Goal: Transaction & Acquisition: Purchase product/service

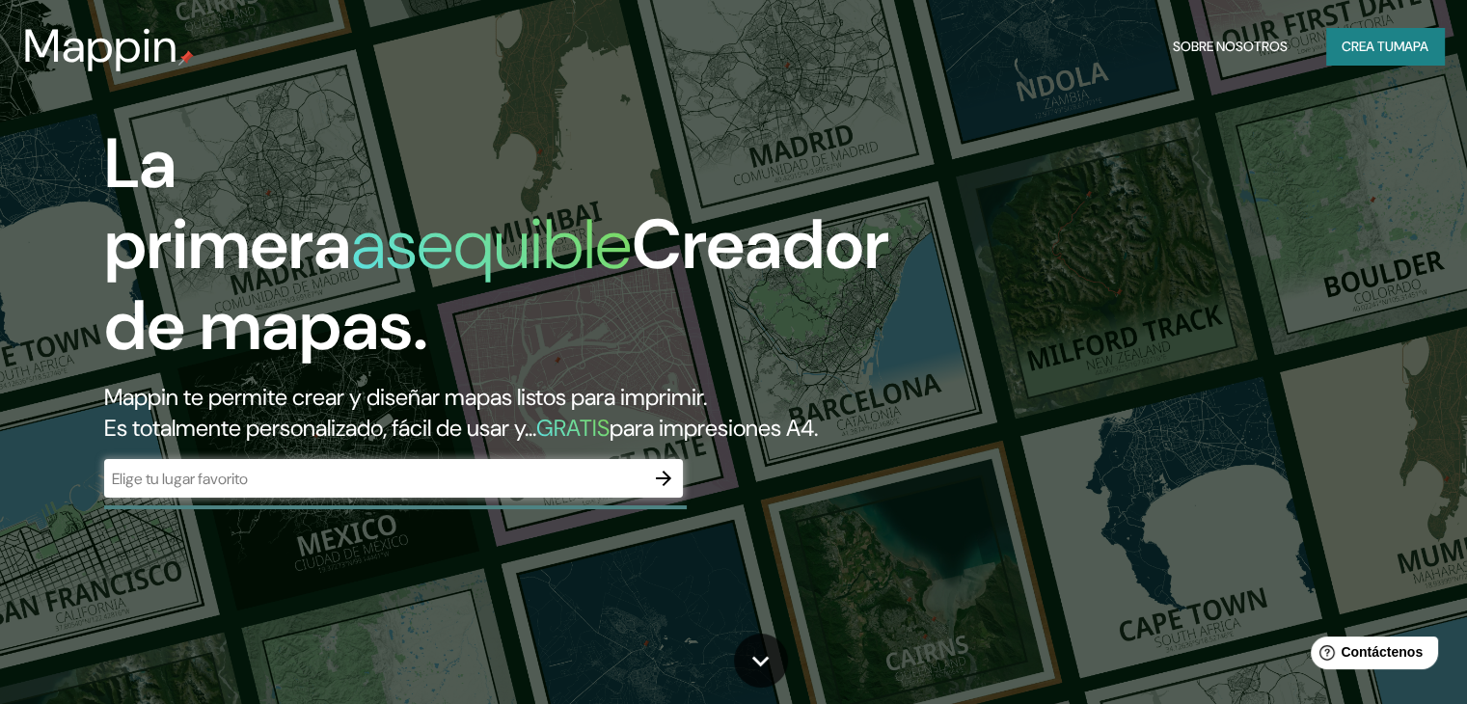
click at [420, 490] on input "text" at bounding box center [374, 479] width 540 height 22
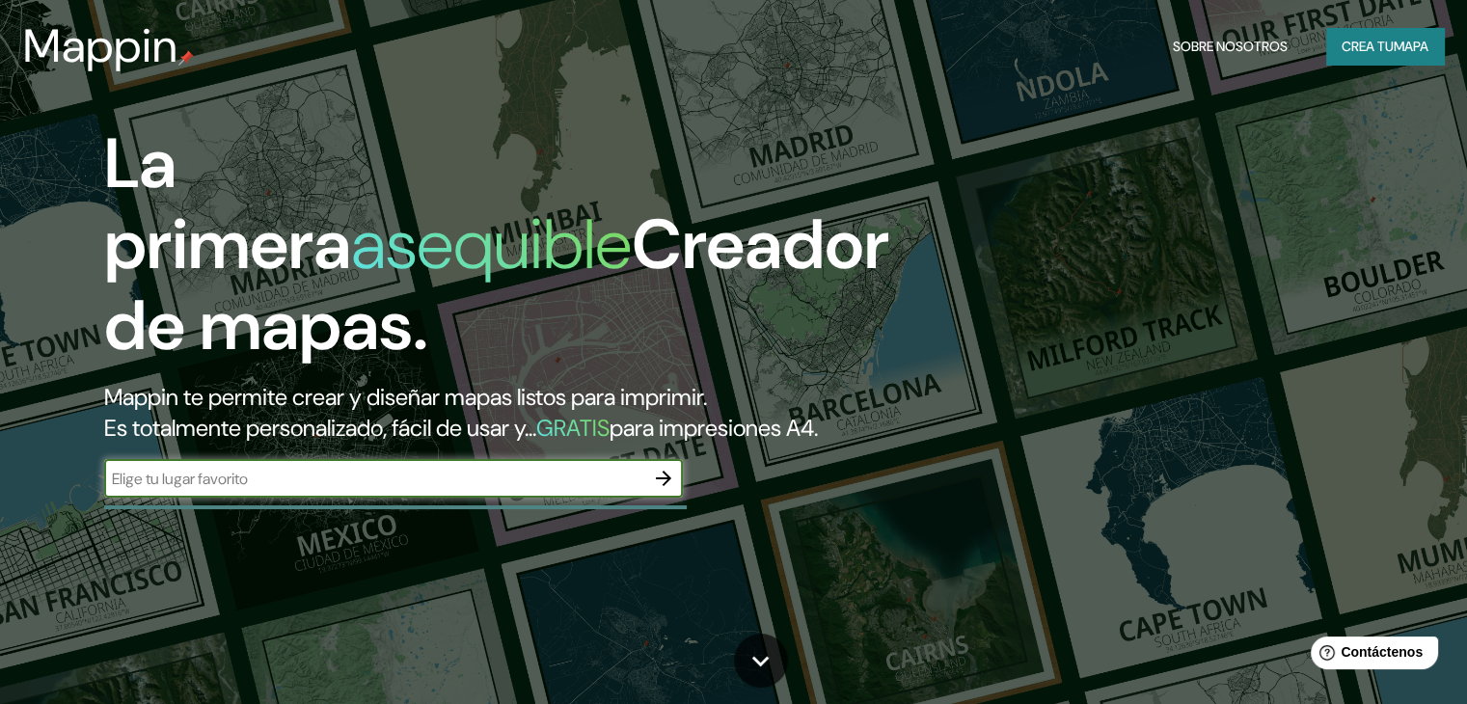
click at [189, 490] on input "text" at bounding box center [374, 479] width 540 height 22
paste input "[GEOGRAPHIC_DATA]"
type input "[GEOGRAPHIC_DATA]"
click at [662, 490] on icon "button" at bounding box center [663, 478] width 23 height 23
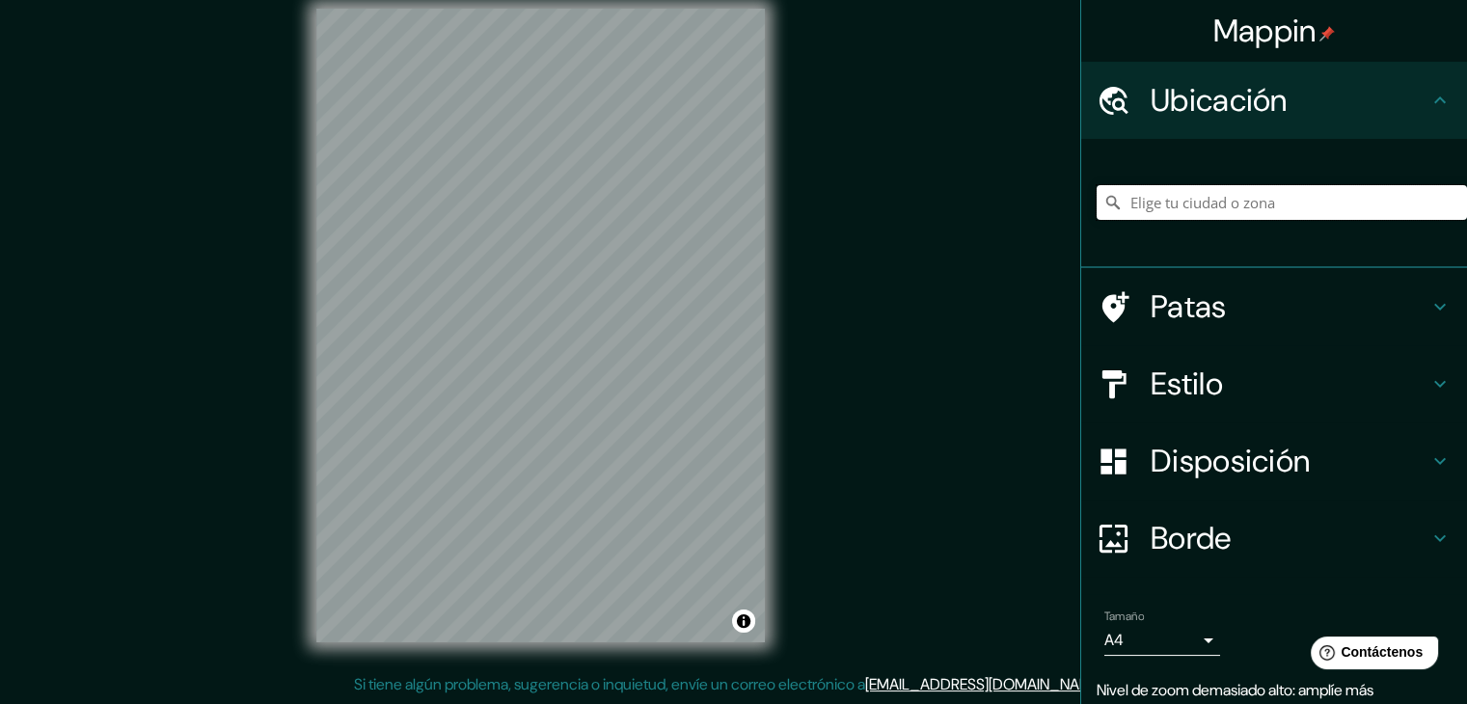
click at [1138, 199] on input "Elige tu ciudad o zona" at bounding box center [1282, 202] width 370 height 35
paste input "[GEOGRAPHIC_DATA]"
click at [1262, 194] on input "[GEOGRAPHIC_DATA], [GEOGRAPHIC_DATA], [GEOGRAPHIC_DATA][PERSON_NAME], [GEOGRAPH…" at bounding box center [1282, 202] width 370 height 35
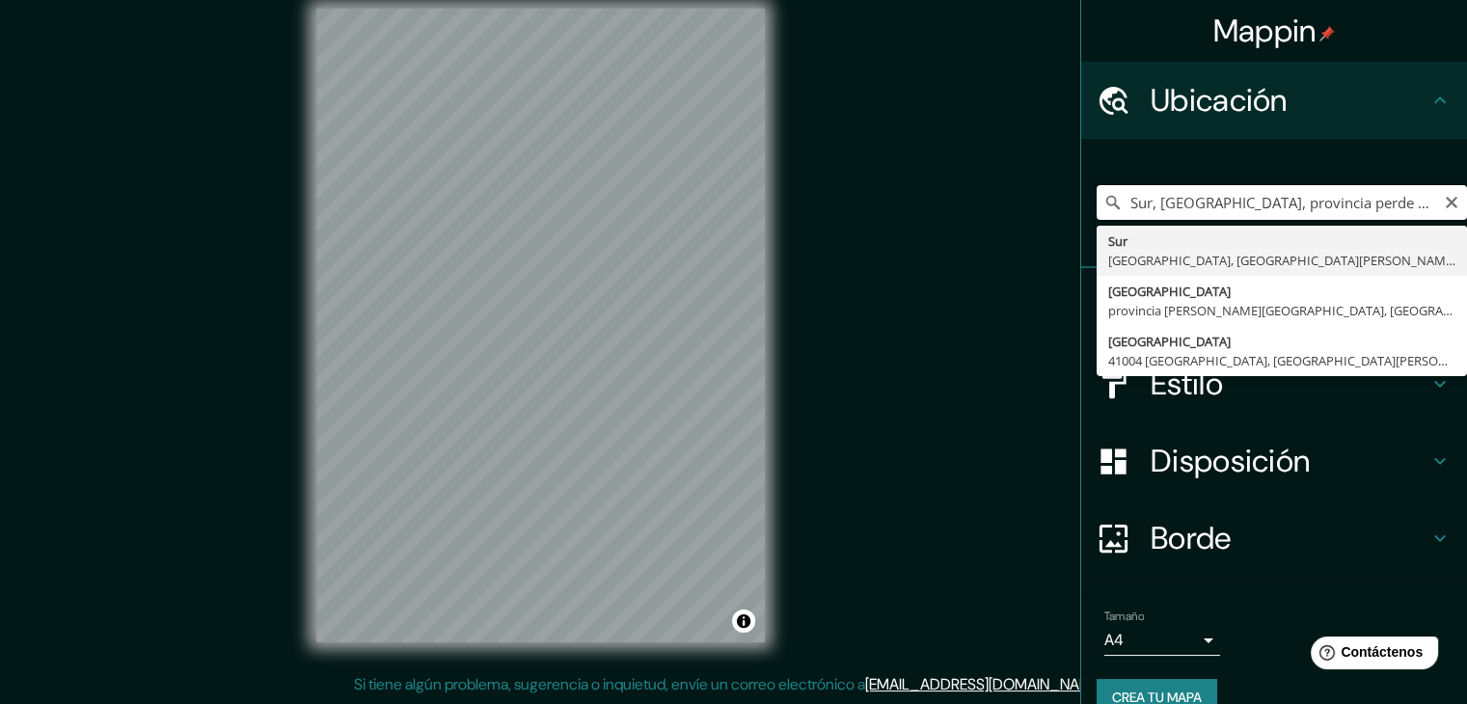
click at [1421, 209] on input "Sur, [GEOGRAPHIC_DATA], provincia perde [GEOGRAPHIC_DATA], [GEOGRAPHIC_DATA]" at bounding box center [1282, 202] width 370 height 35
type input "Sur, [GEOGRAPHIC_DATA], provincia perde [GEOGRAPHIC_DATA], [GEOGRAPHIC_DATA]"
click at [1444, 197] on icon "Claro" at bounding box center [1451, 202] width 15 height 15
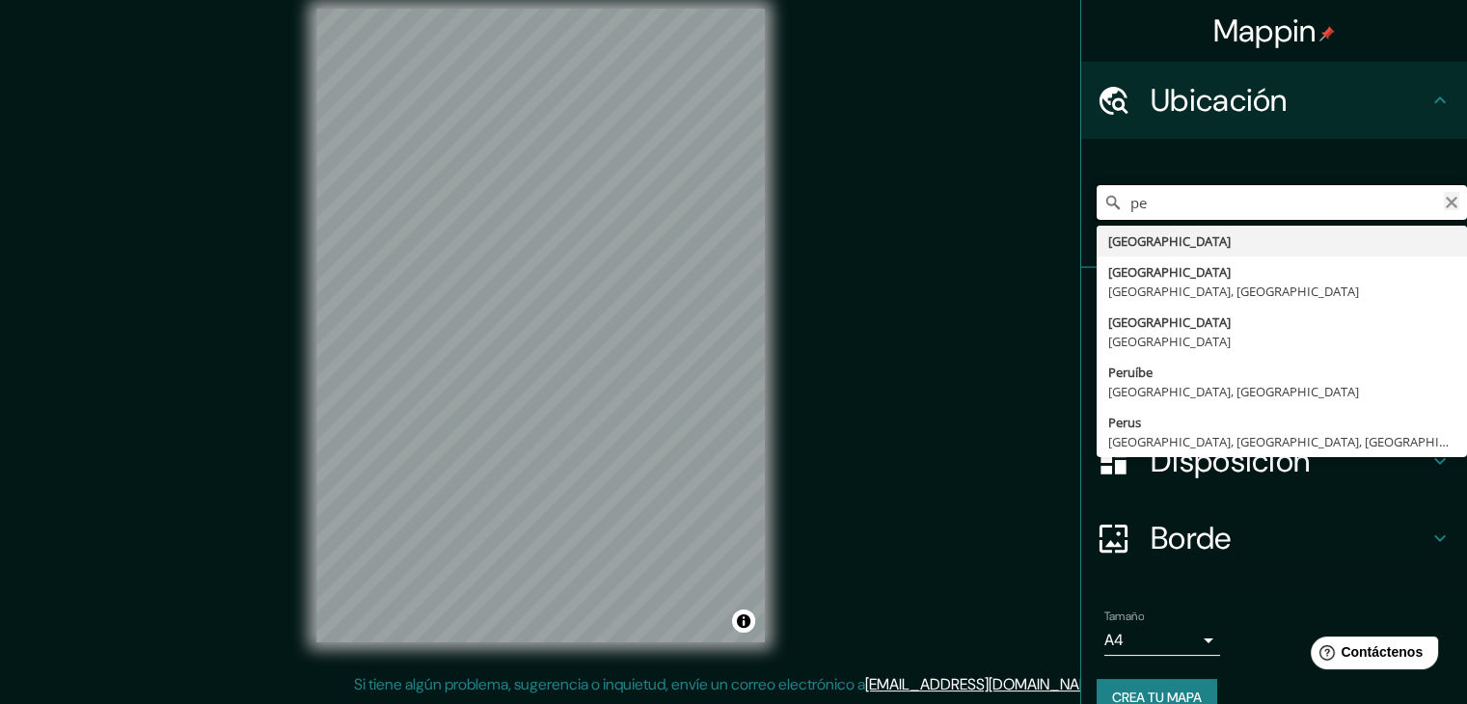
type input "p"
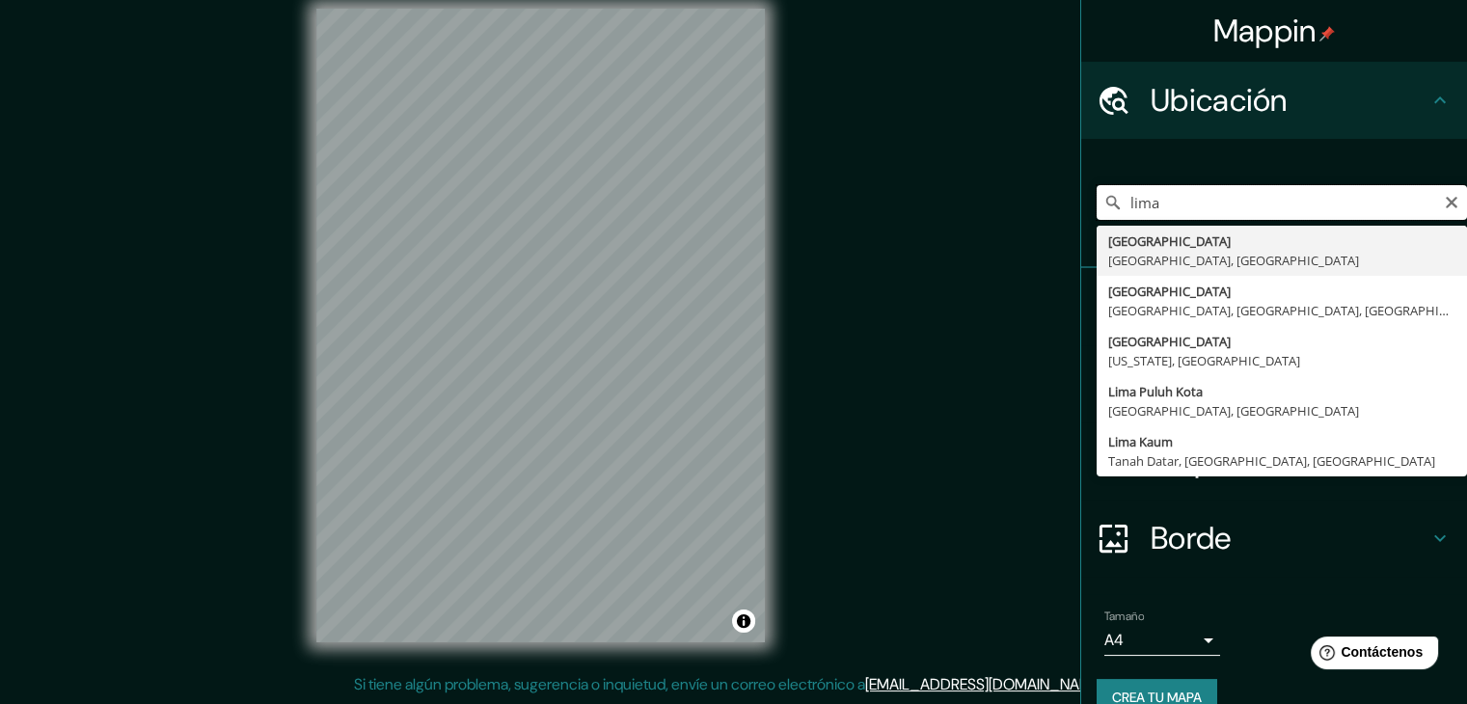
drag, startPoint x: 1146, startPoint y: 203, endPoint x: 1053, endPoint y: 189, distance: 93.6
click at [1053, 189] on div "Mappin Ubicación lima [GEOGRAPHIC_DATA] [GEOGRAPHIC_DATA], [GEOGRAPHIC_DATA] [G…" at bounding box center [733, 341] width 1467 height 726
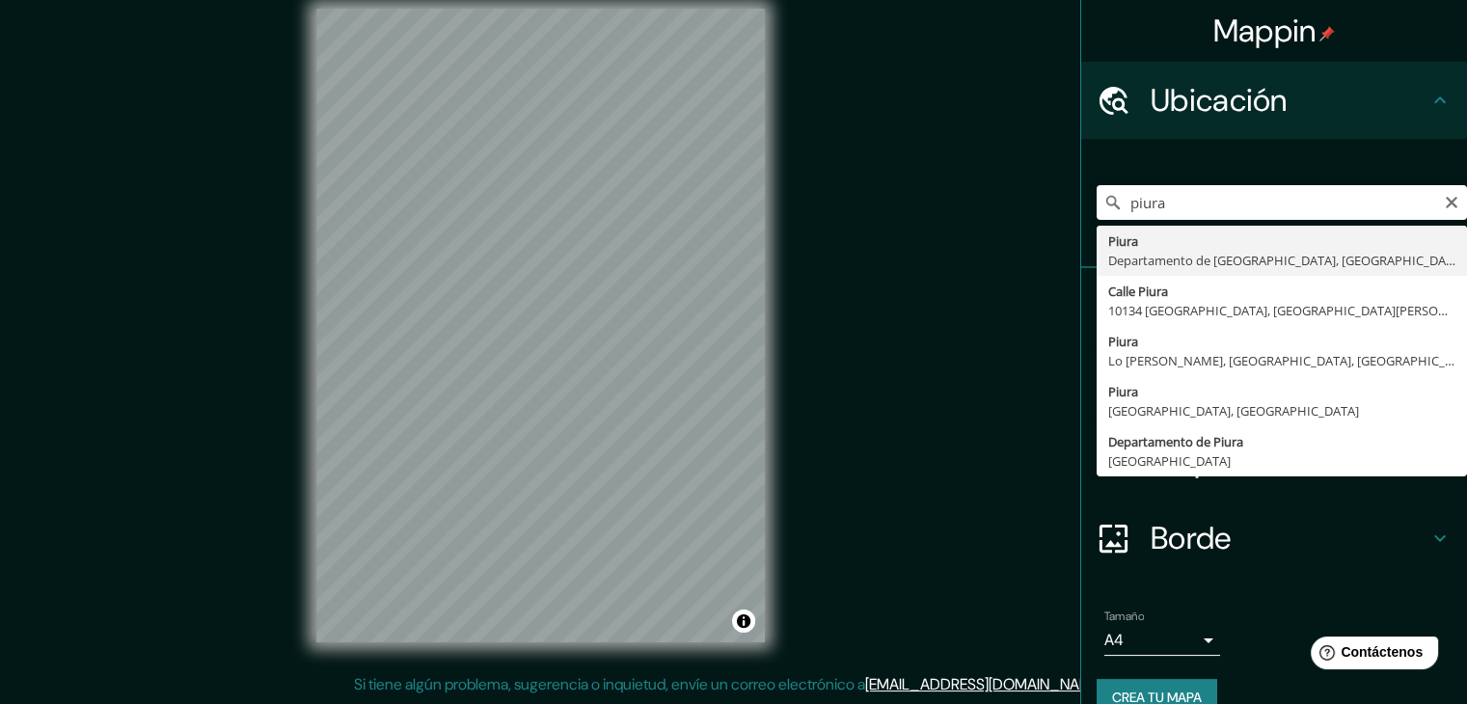
type input "Piura, [GEOGRAPHIC_DATA], [GEOGRAPHIC_DATA]"
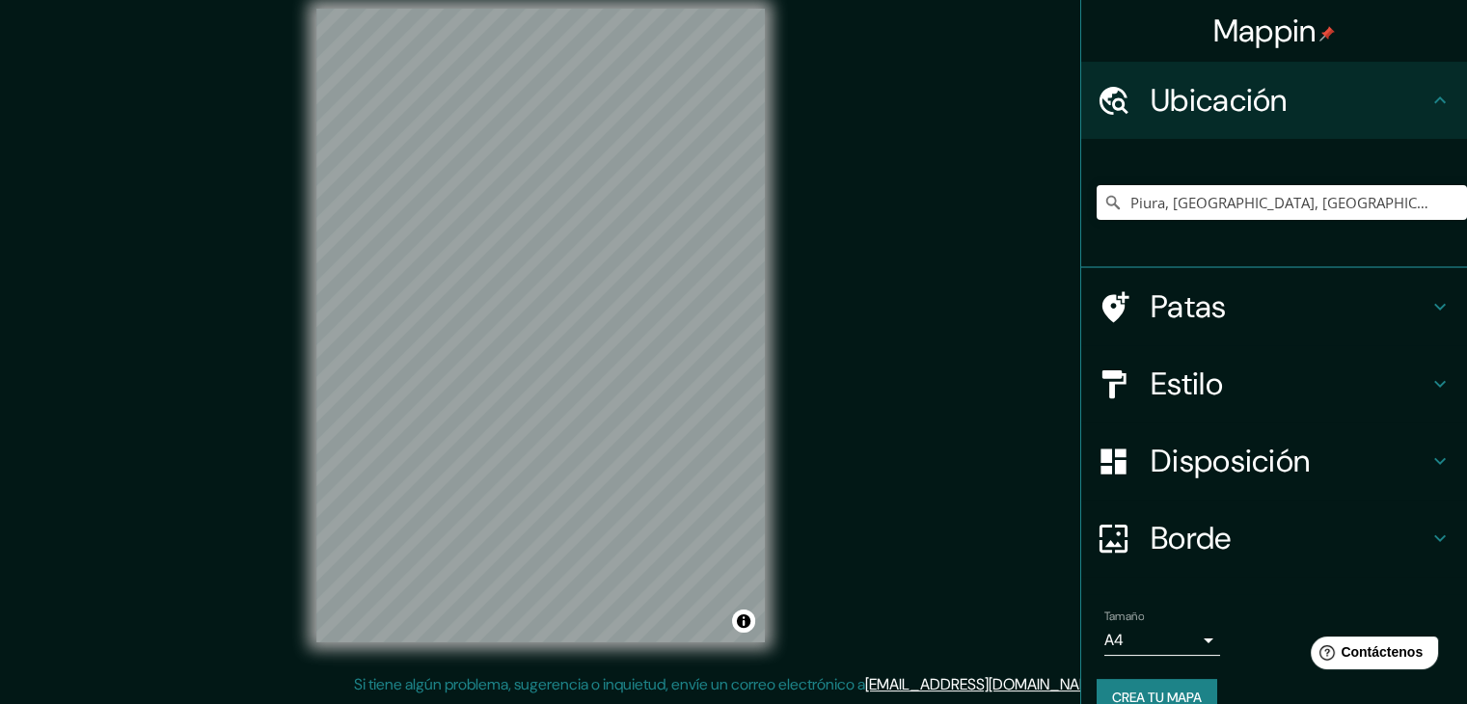
click at [1228, 363] on div "Estilo" at bounding box center [1274, 383] width 386 height 77
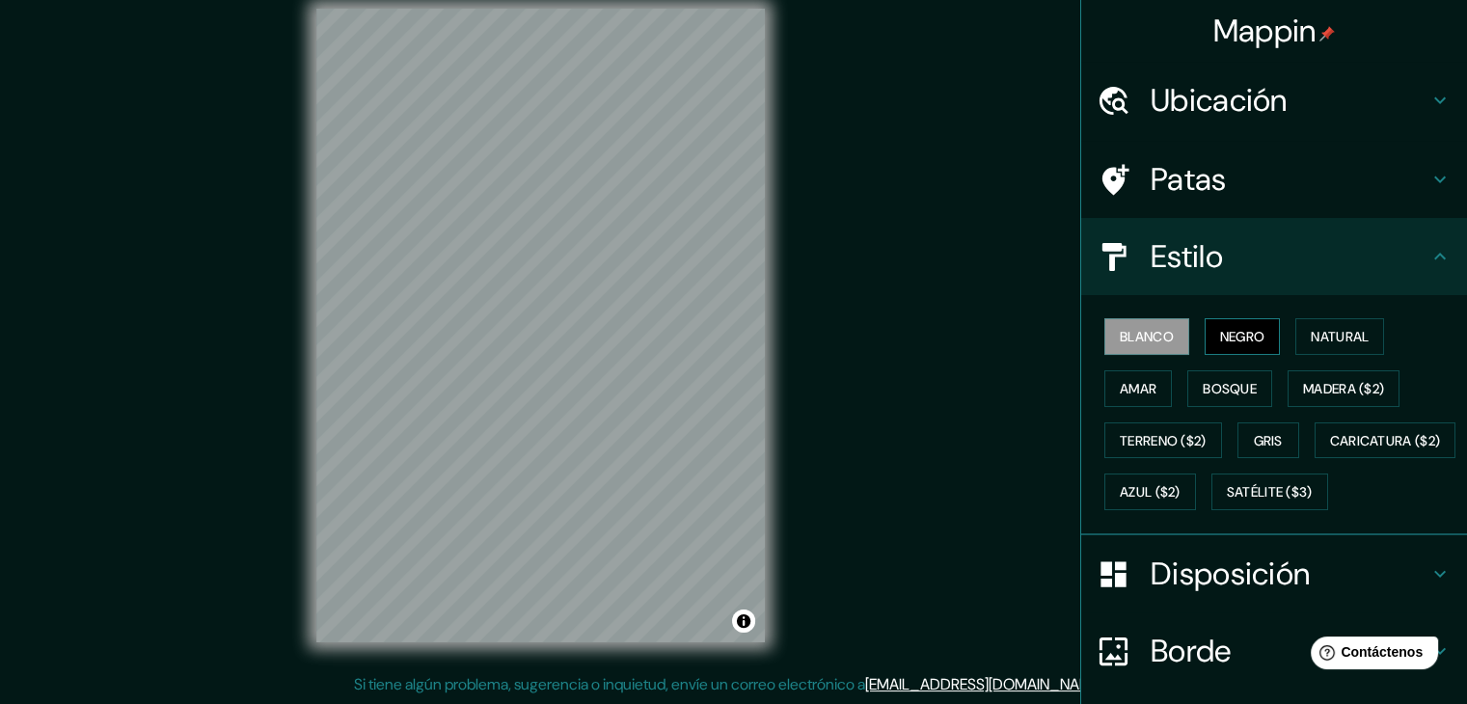
click at [1220, 337] on font "Negro" at bounding box center [1242, 336] width 45 height 17
click at [1334, 339] on font "Natural" at bounding box center [1340, 336] width 58 height 17
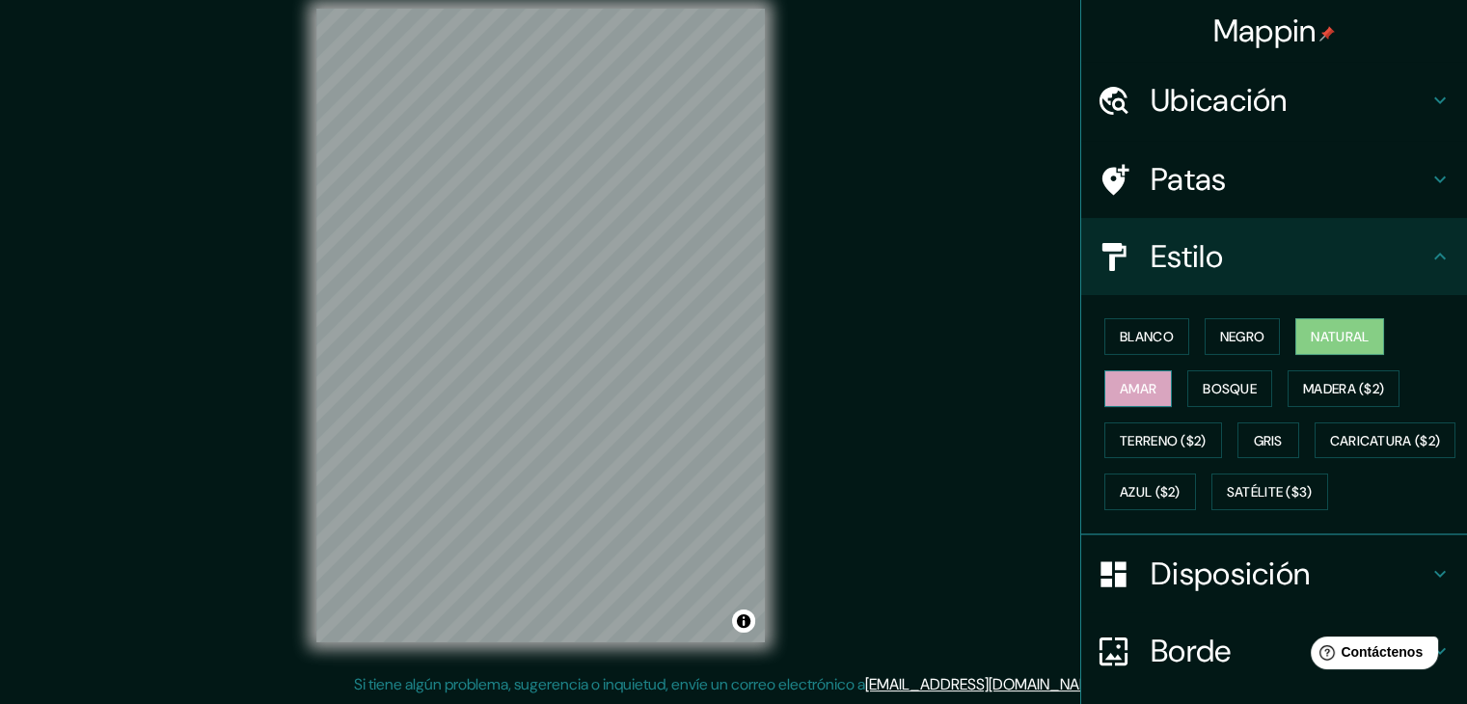
click at [1144, 388] on button "Amar" at bounding box center [1138, 388] width 68 height 37
click at [1204, 380] on font "Bosque" at bounding box center [1230, 388] width 54 height 17
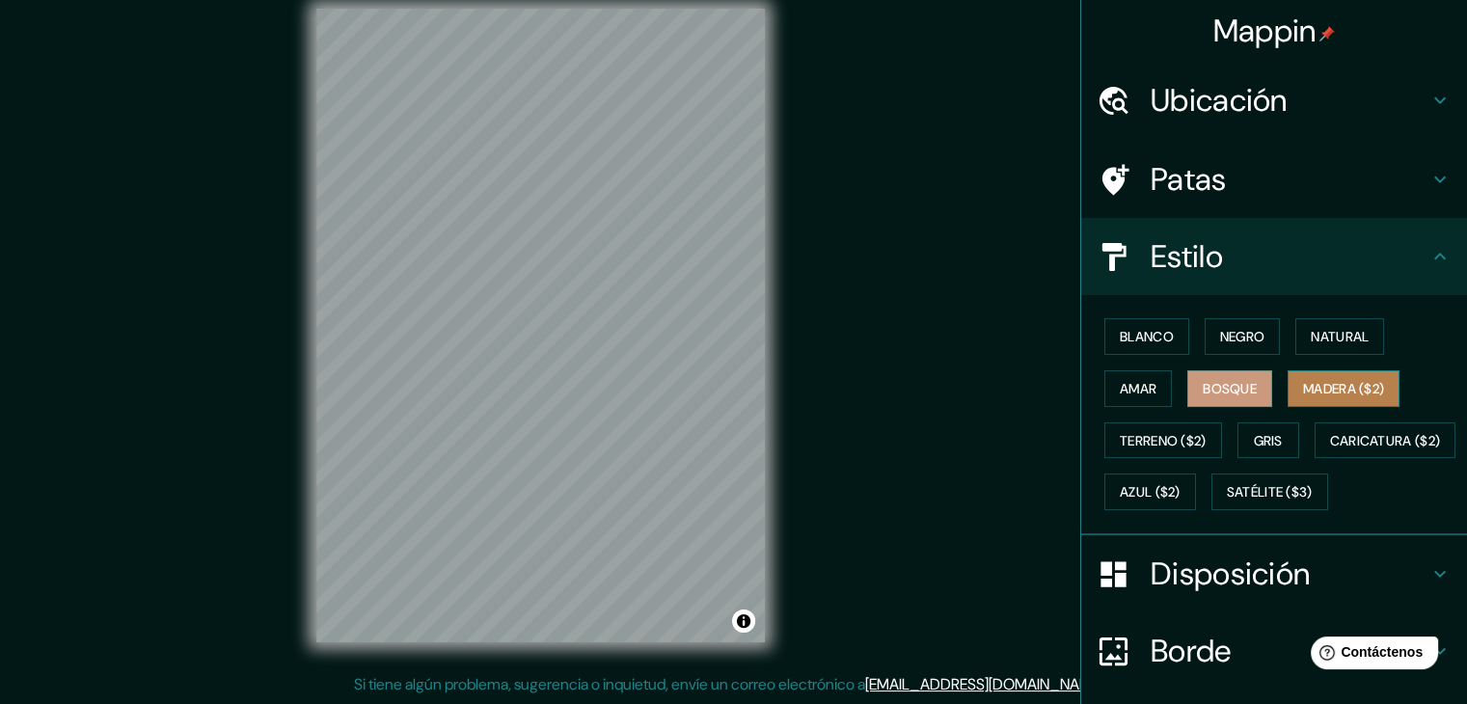
click at [1323, 376] on font "Madera ($2)" at bounding box center [1343, 388] width 81 height 25
click at [1238, 423] on button "Gris" at bounding box center [1269, 441] width 62 height 37
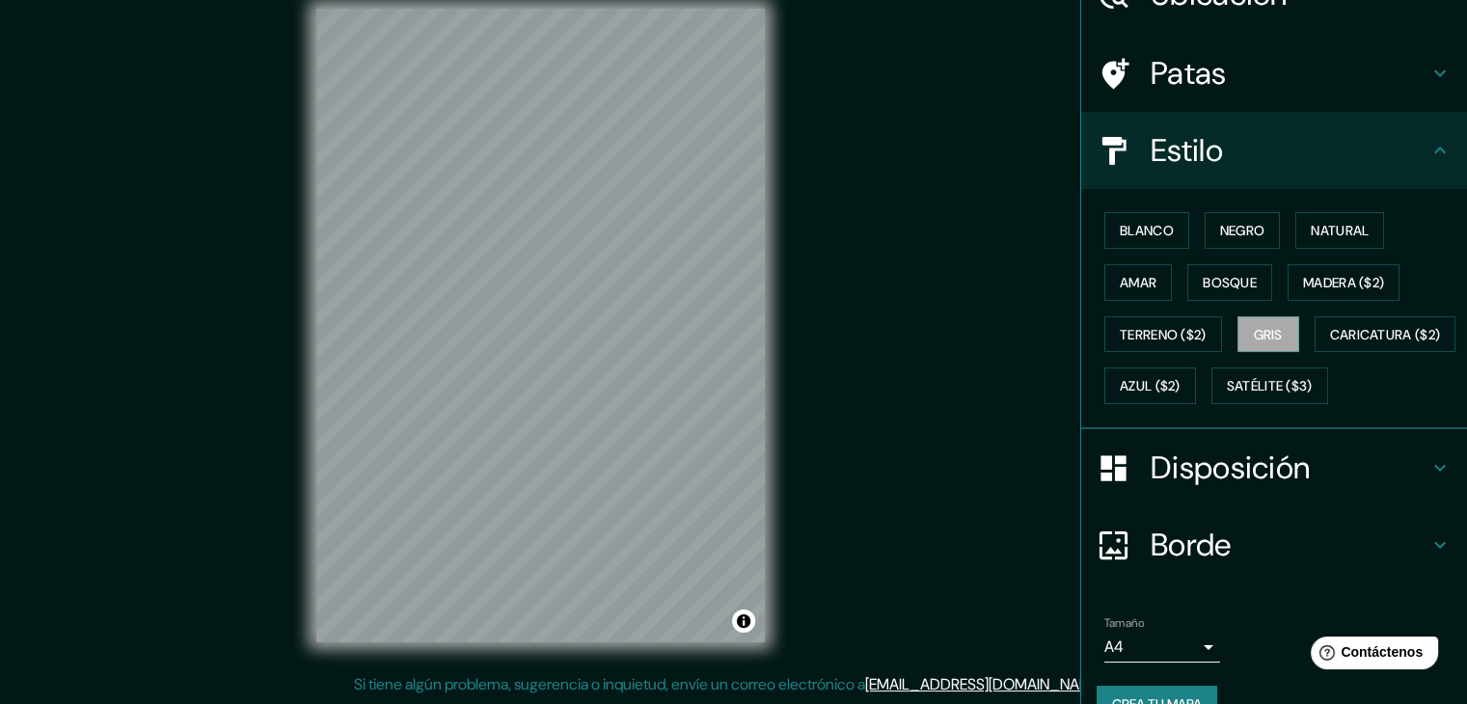
scroll to position [2, 0]
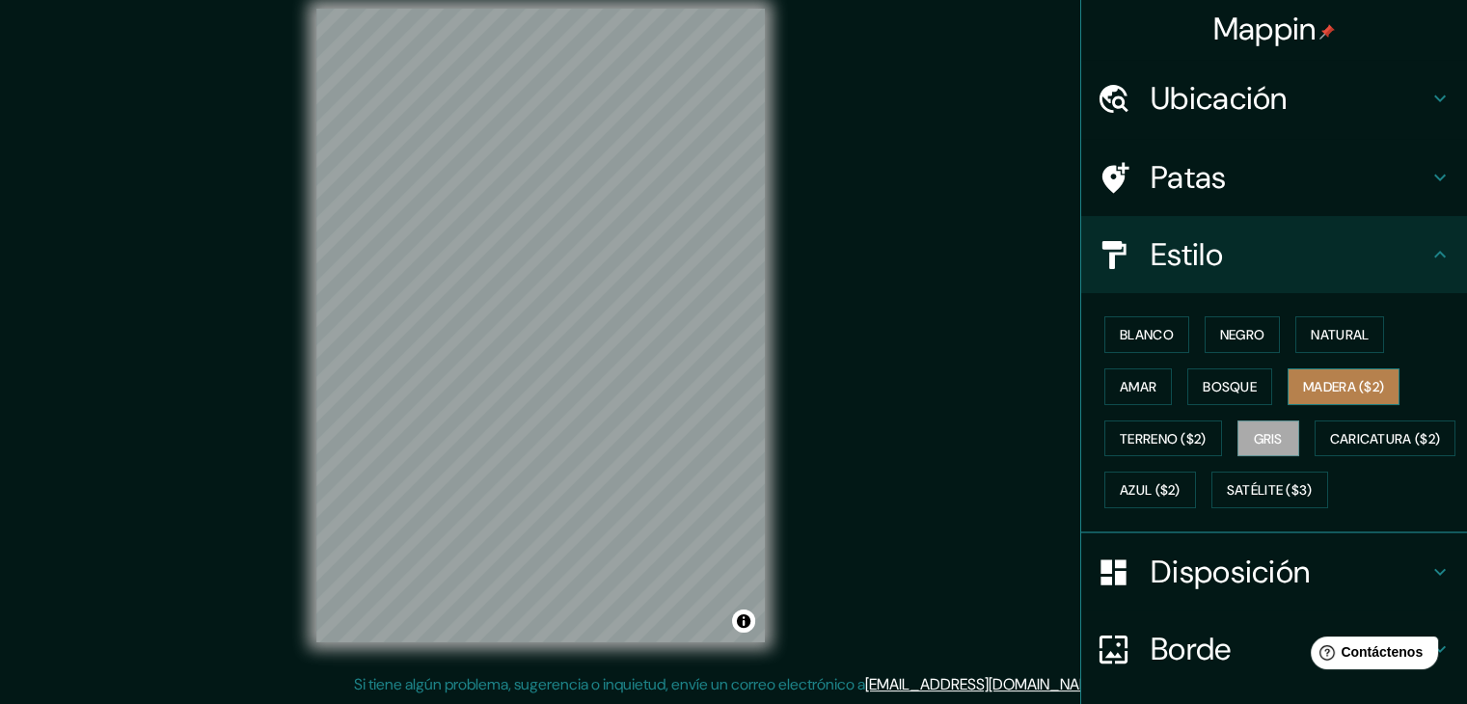
click at [1316, 374] on font "Madera ($2)" at bounding box center [1343, 386] width 81 height 25
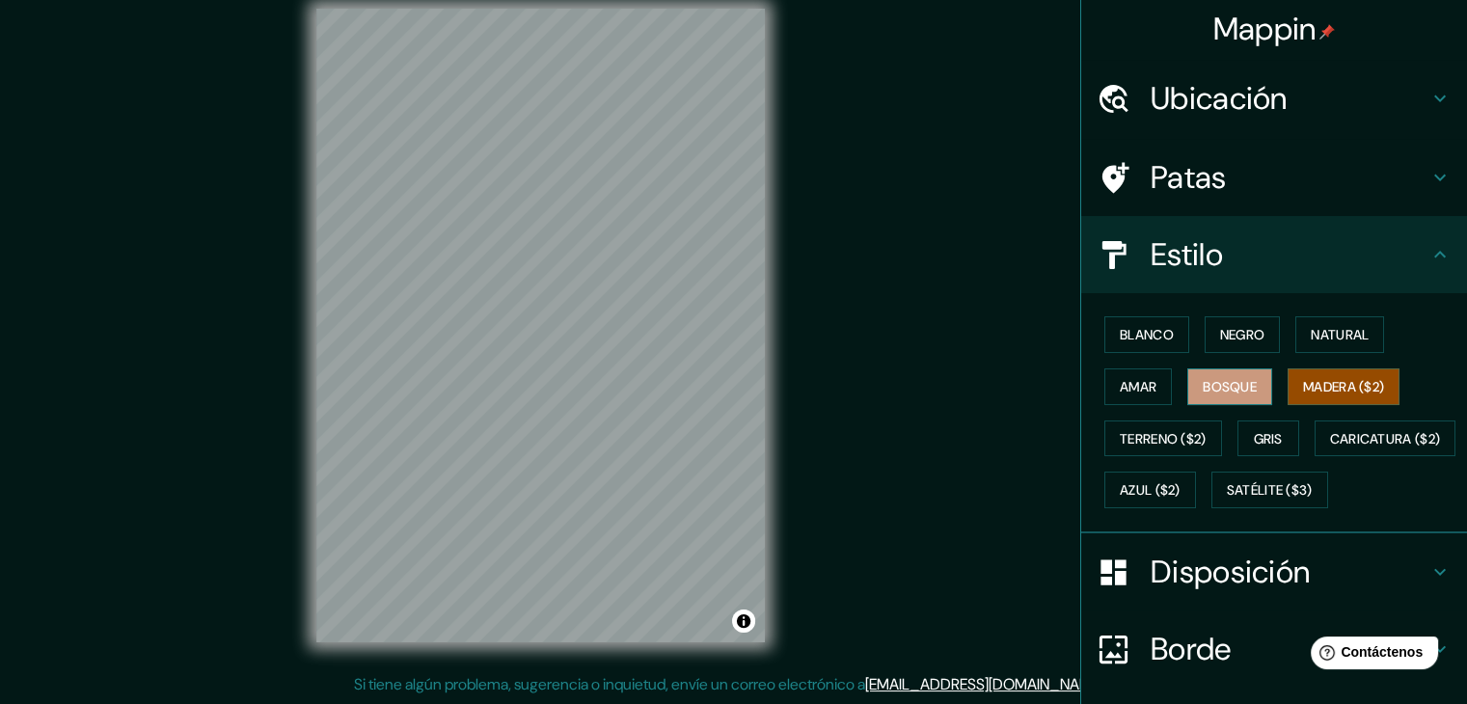
click at [1227, 392] on font "Bosque" at bounding box center [1230, 386] width 54 height 17
click at [1120, 379] on font "Amar" at bounding box center [1138, 386] width 37 height 17
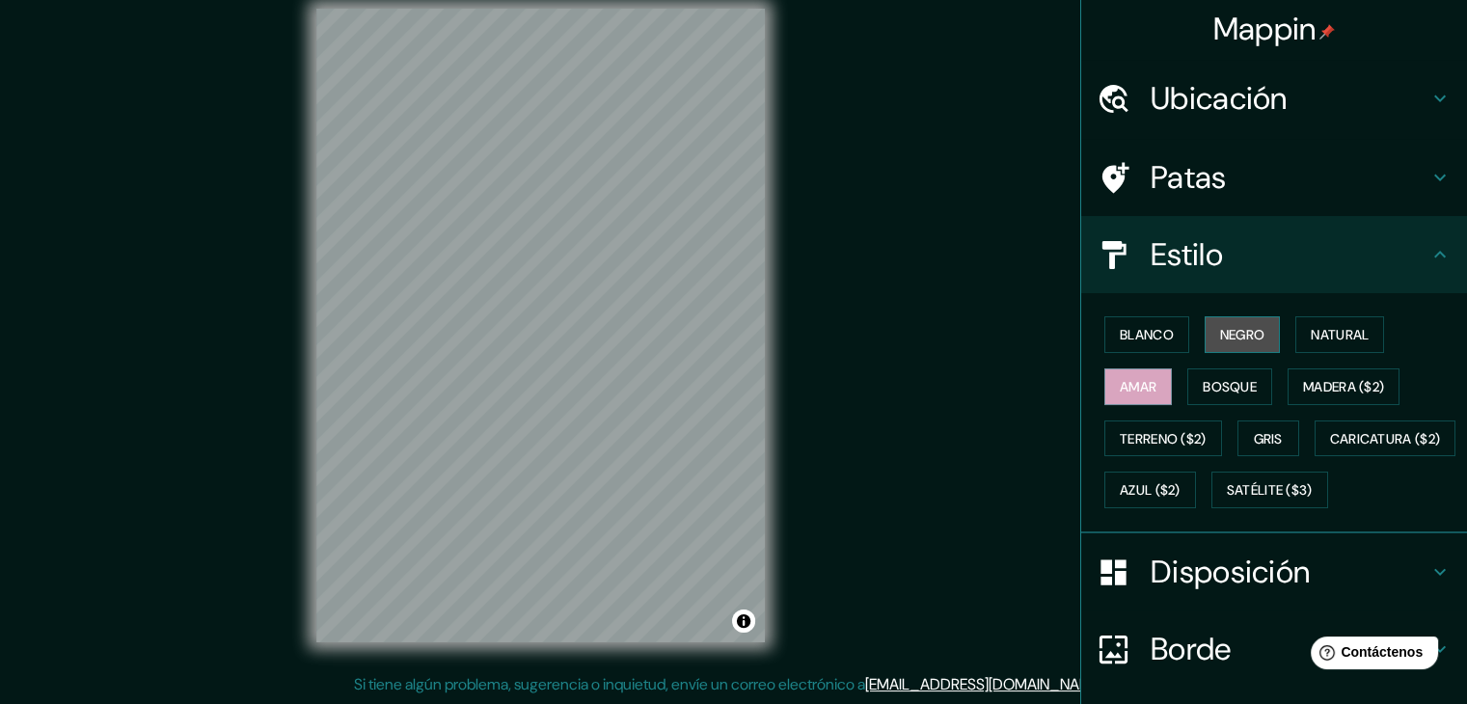
click at [1205, 346] on button "Negro" at bounding box center [1243, 334] width 76 height 37
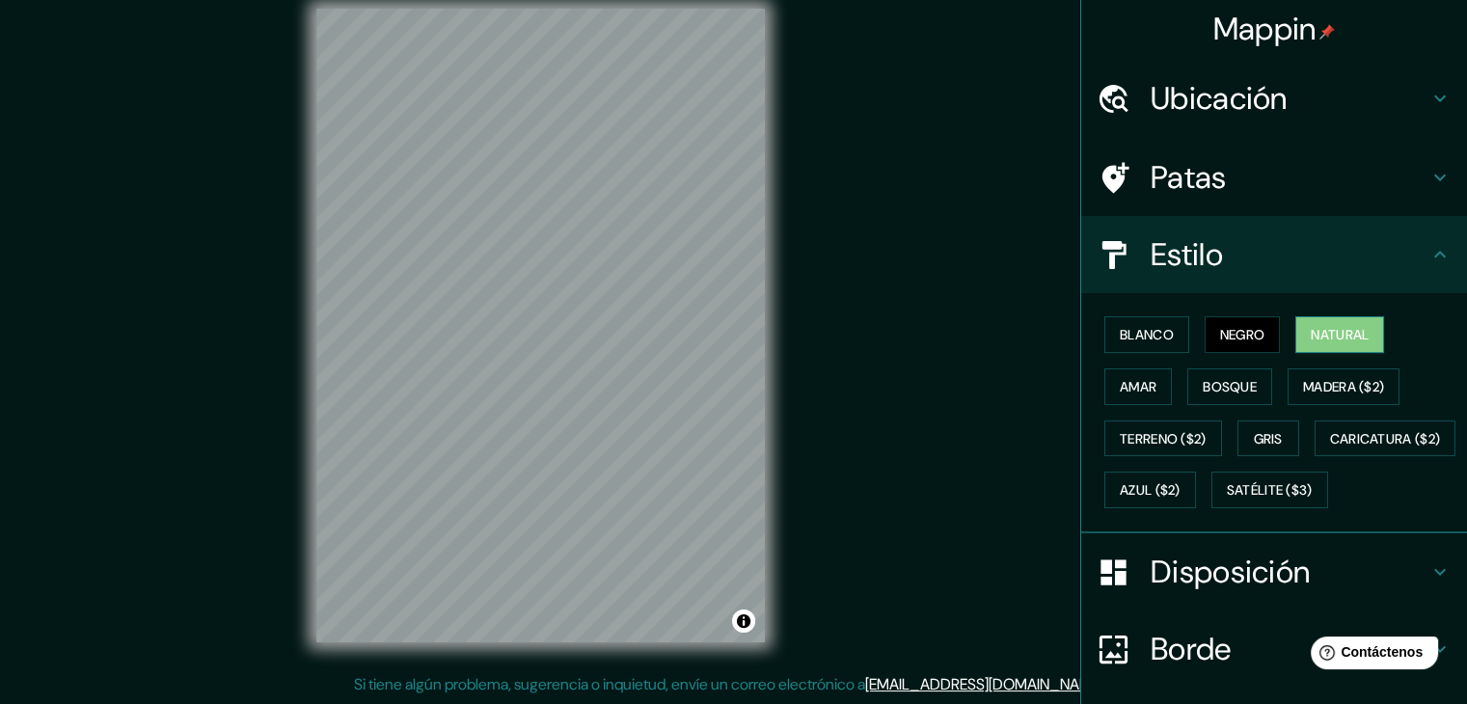
click at [1295, 341] on button "Natural" at bounding box center [1339, 334] width 89 height 37
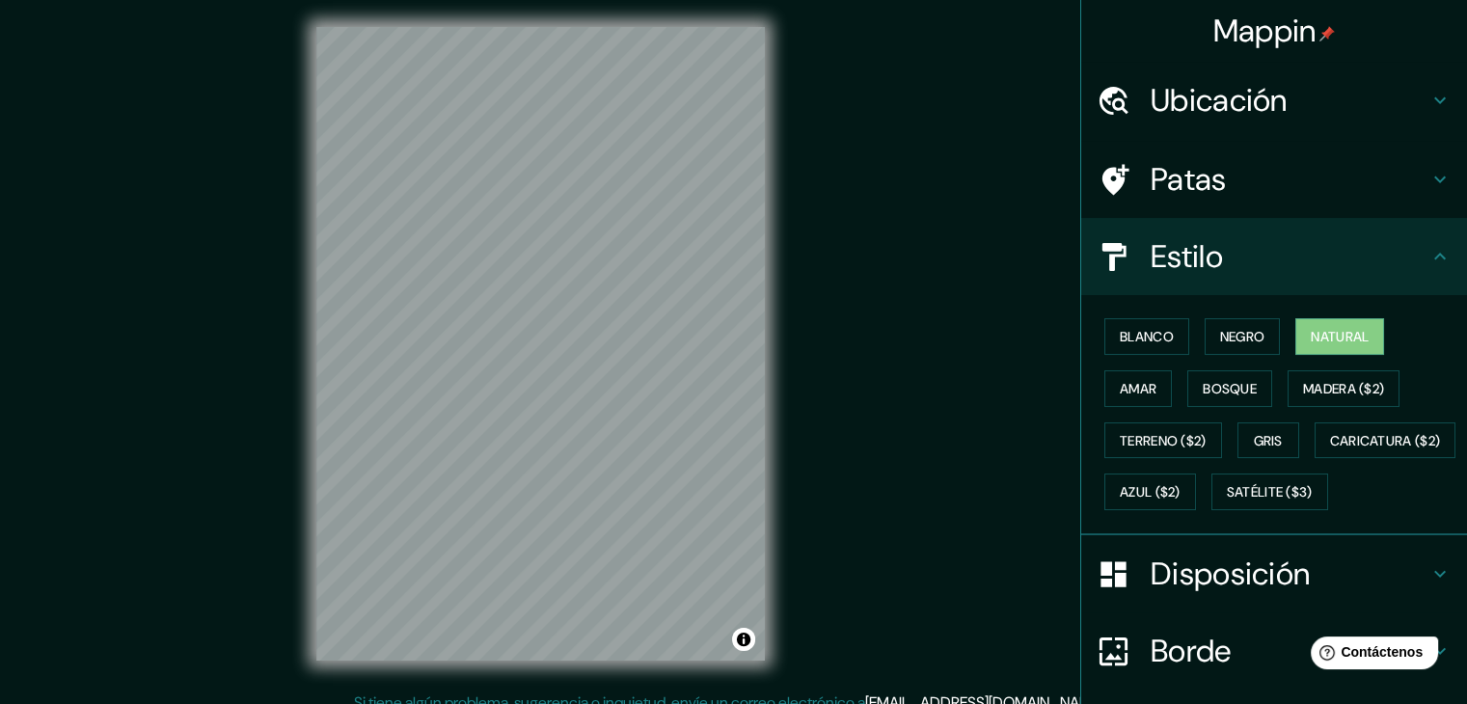
scroll to position [0, 0]
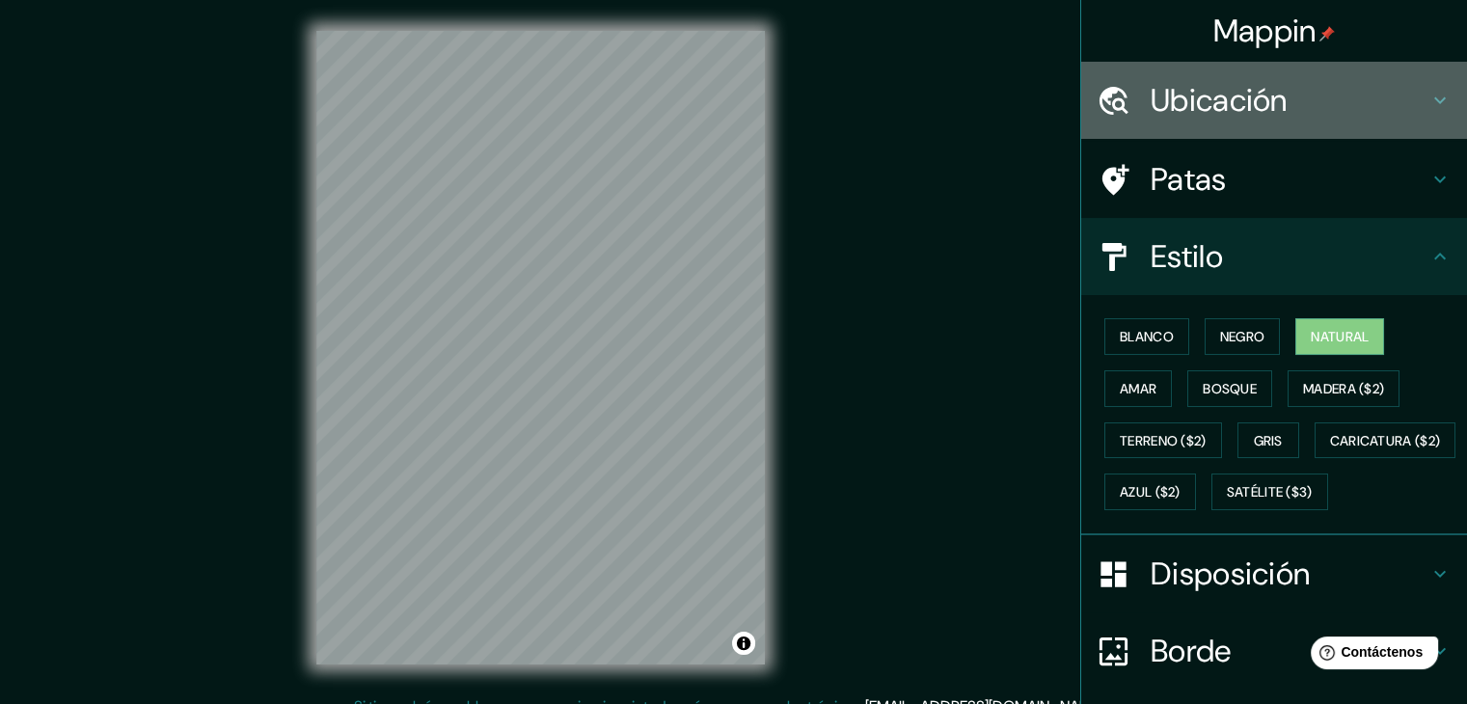
click at [1341, 87] on h4 "Ubicación" at bounding box center [1290, 100] width 278 height 39
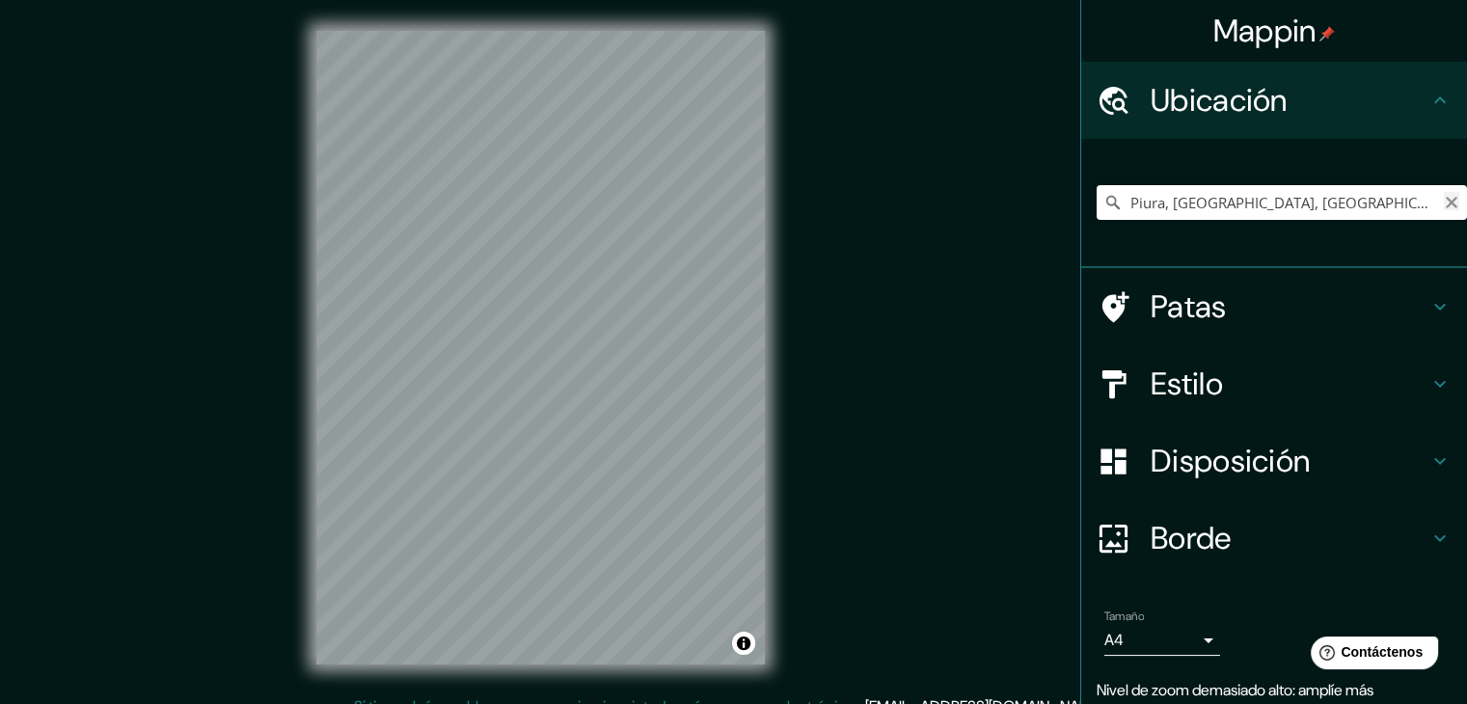
click at [1444, 201] on icon "Claro" at bounding box center [1451, 202] width 15 height 15
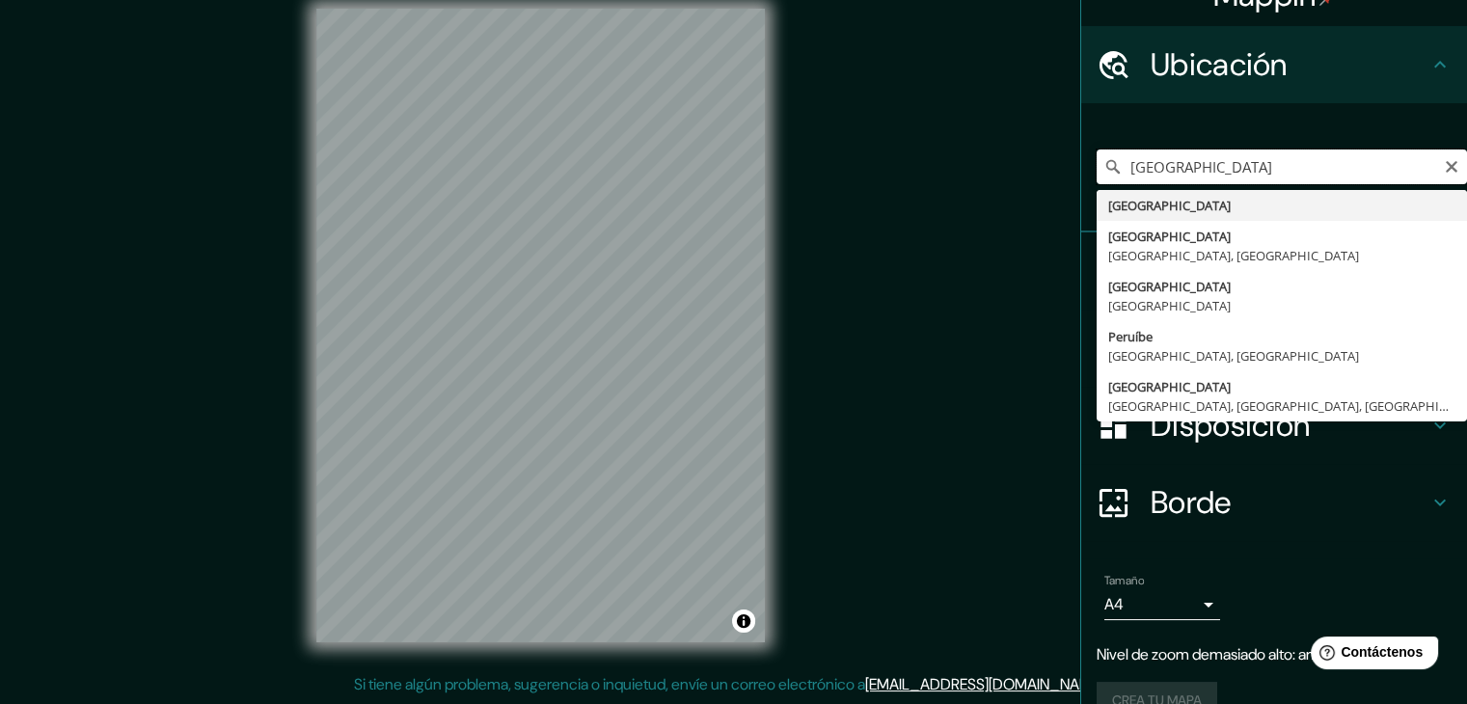
scroll to position [72, 0]
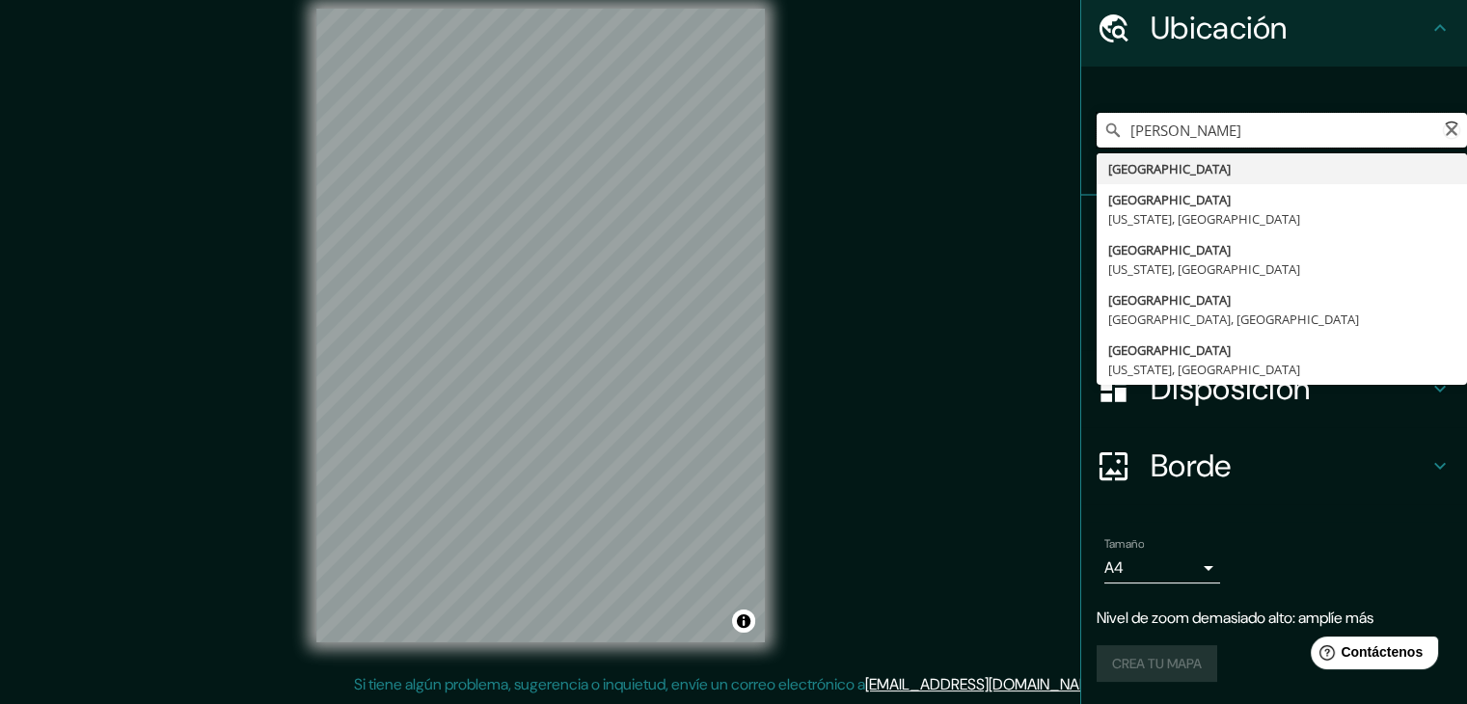
type input "peru pais"
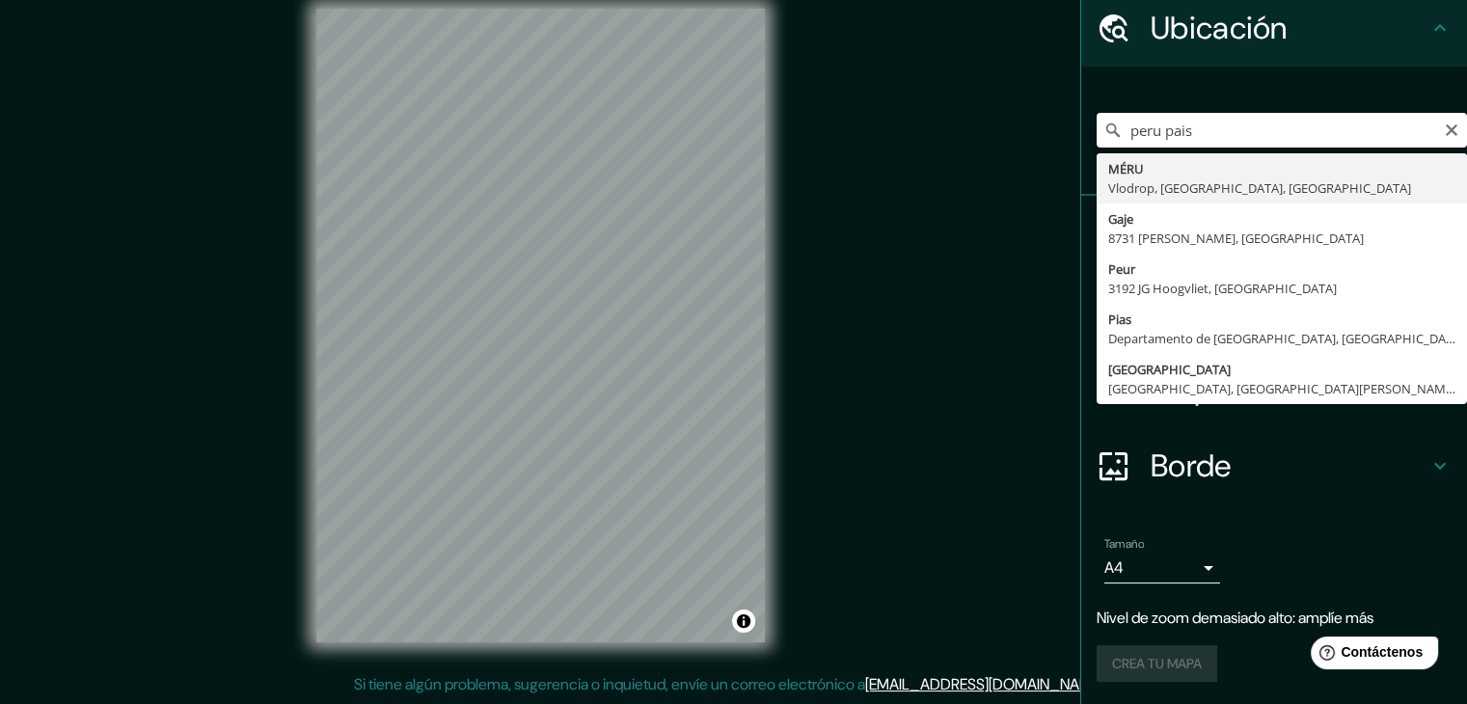
drag, startPoint x: 1213, startPoint y: 124, endPoint x: 1066, endPoint y: 123, distance: 146.6
click at [1081, 123] on div "peru pais MÉRU Vlodrop, [GEOGRAPHIC_DATA], [GEOGRAPHIC_DATA] Gaje 8731 AJ [GEOG…" at bounding box center [1274, 131] width 386 height 129
